Goal: Find specific page/section: Find specific page/section

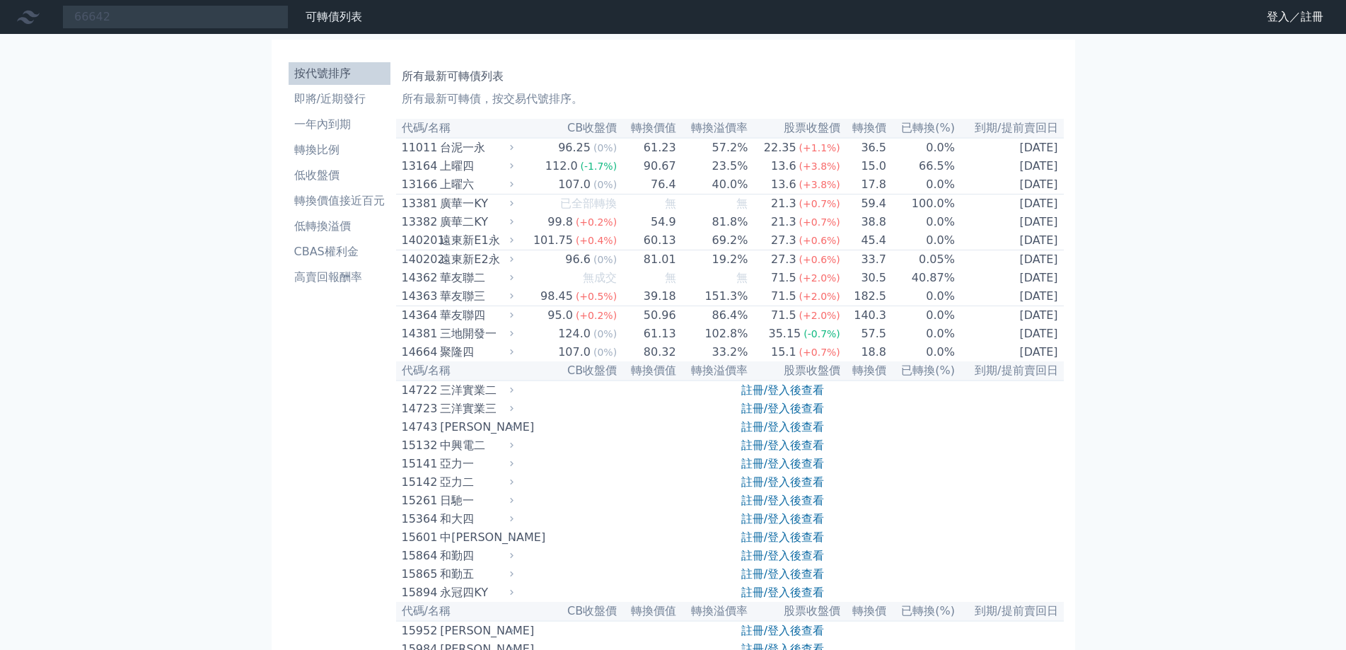
type input "66642"
click at [110, 18] on input at bounding box center [175, 17] width 226 height 24
type input "66642"
click at [186, 17] on input "66642" at bounding box center [175, 17] width 226 height 24
click at [325, 16] on link "可轉債列表" at bounding box center [334, 16] width 57 height 13
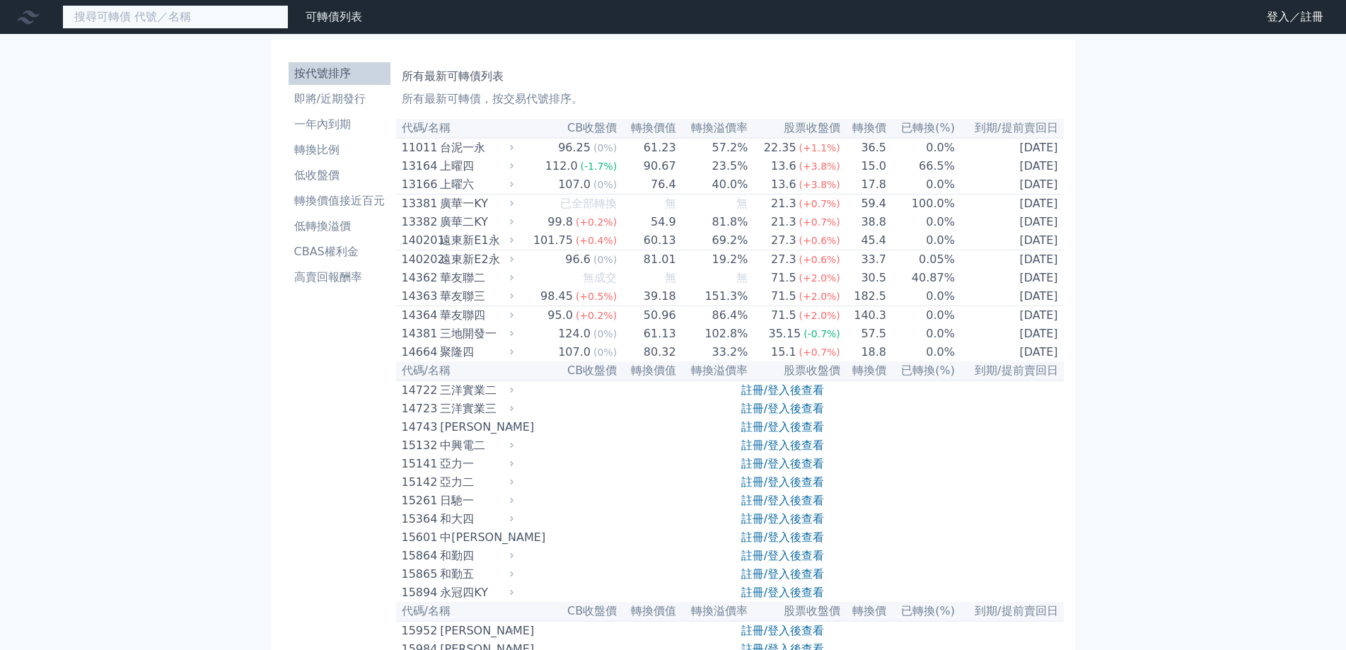
click at [128, 17] on input at bounding box center [175, 17] width 226 height 24
type input "6"
type input "2"
